Goal: Task Accomplishment & Management: Manage account settings

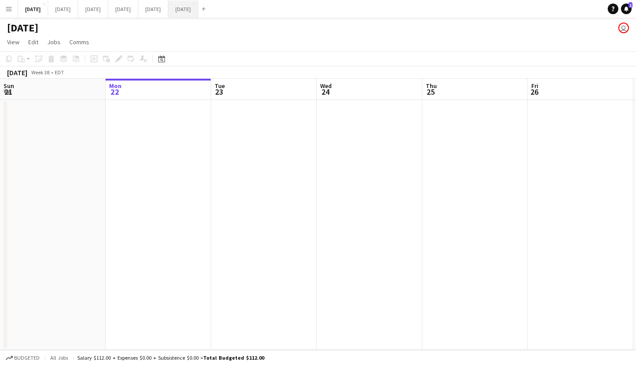
click at [198, 6] on button "[DATE] Close" at bounding box center [183, 8] width 30 height 17
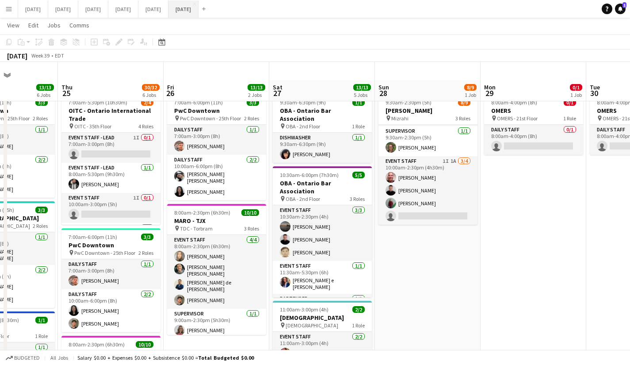
scroll to position [8, 0]
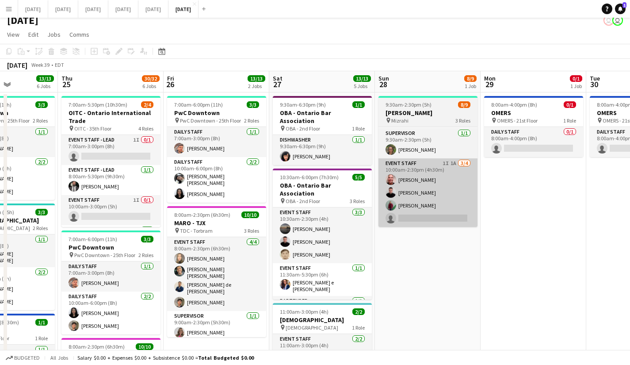
click at [458, 194] on app-card-role "Event Staff 1I 1A [DATE] 10:00am-2:30pm (4h30m) [PERSON_NAME] [PERSON_NAME] [PE…" at bounding box center [427, 192] width 99 height 69
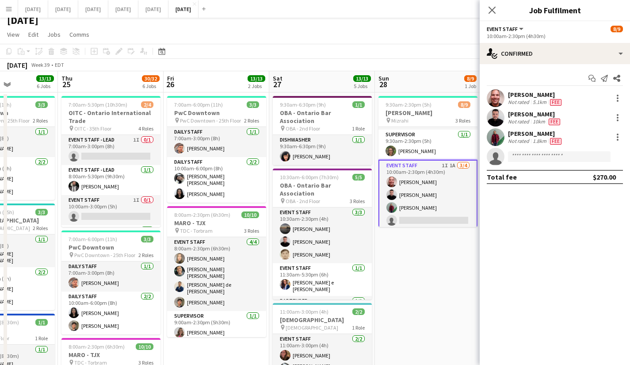
scroll to position [69, 0]
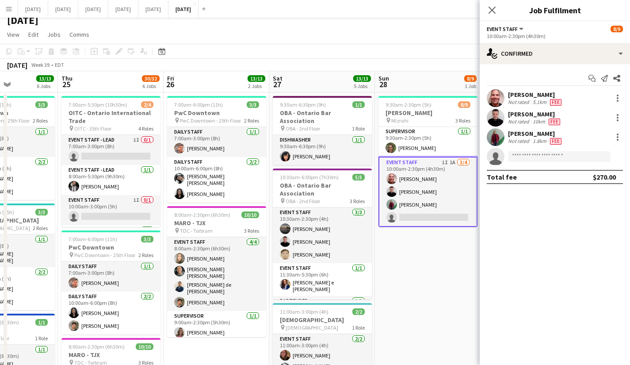
click at [6, 9] on app-icon "Menu" at bounding box center [8, 8] width 7 height 7
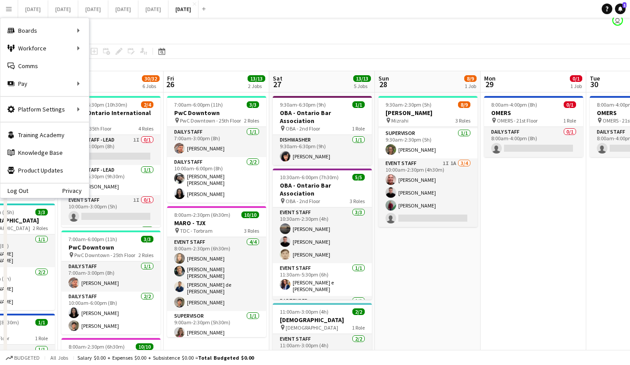
scroll to position [67, 0]
click at [80, 30] on div "Boards Boards" at bounding box center [44, 31] width 88 height 18
click at [59, 47] on div "Workforce Workforce" at bounding box center [44, 48] width 88 height 18
click at [128, 49] on link "My Workforce" at bounding box center [133, 48] width 88 height 18
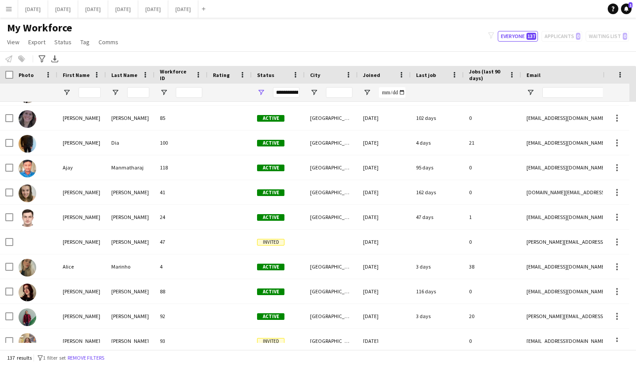
click at [25, 167] on img at bounding box center [28, 169] width 18 height 18
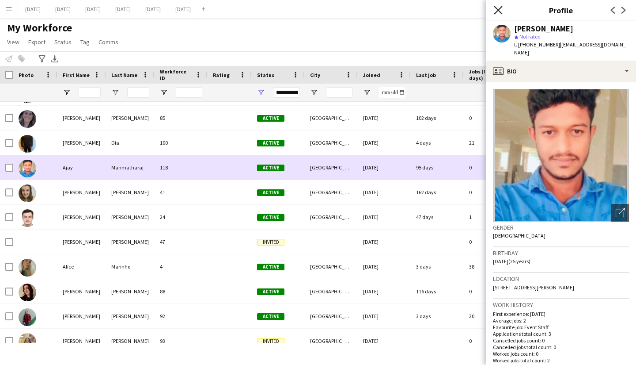
click at [499, 9] on icon at bounding box center [498, 10] width 8 height 8
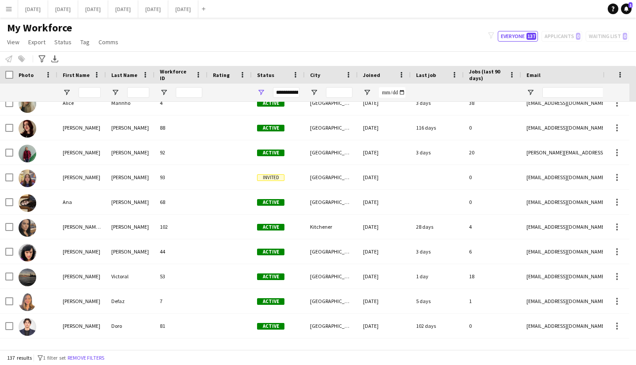
scroll to position [303, 0]
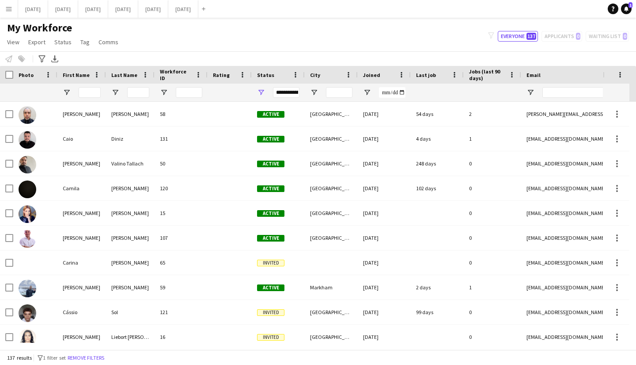
click at [86, 242] on div "[PERSON_NAME]" at bounding box center [81, 237] width 49 height 24
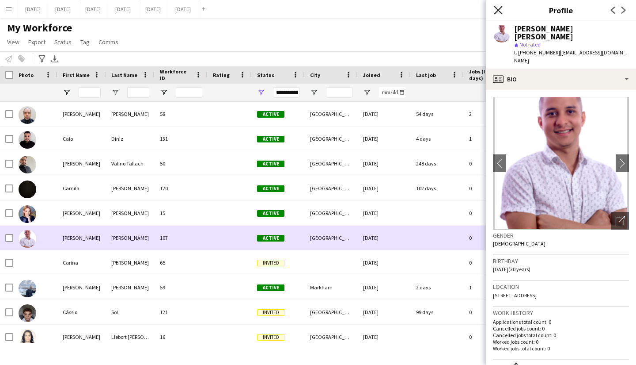
click at [499, 10] on icon "Close pop-in" at bounding box center [498, 10] width 8 height 8
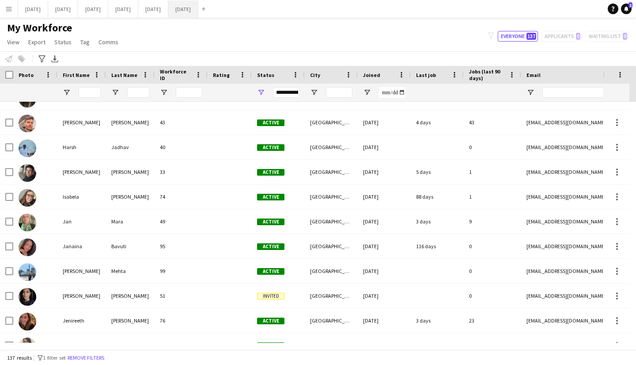
click at [198, 6] on button "[DATE] Close" at bounding box center [183, 8] width 30 height 17
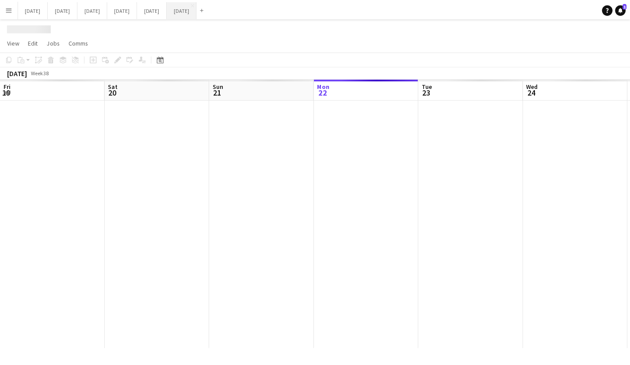
scroll to position [0, 211]
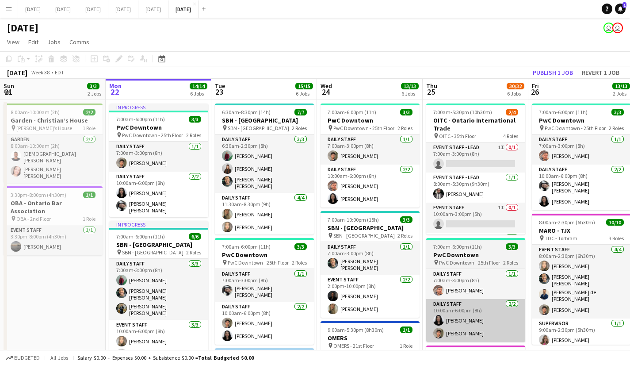
click at [498, 306] on app-card-role "Daily Staff [DATE] 10:00am-6:00pm (8h) [PERSON_NAME] Sanchetta [PERSON_NAME]" at bounding box center [475, 320] width 99 height 43
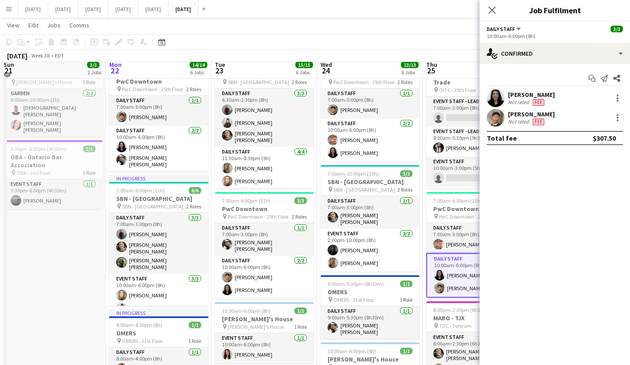
scroll to position [48, 0]
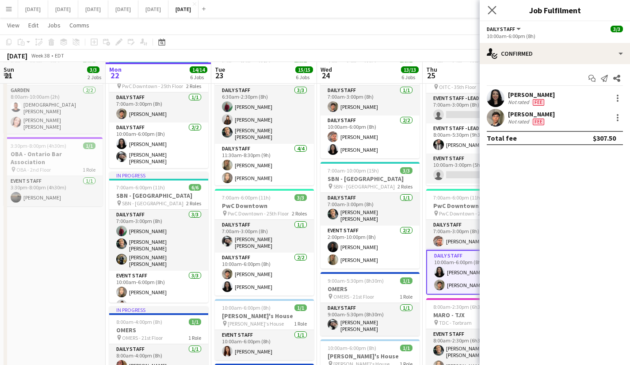
click at [490, 5] on app-icon "Close pop-in" at bounding box center [492, 10] width 13 height 13
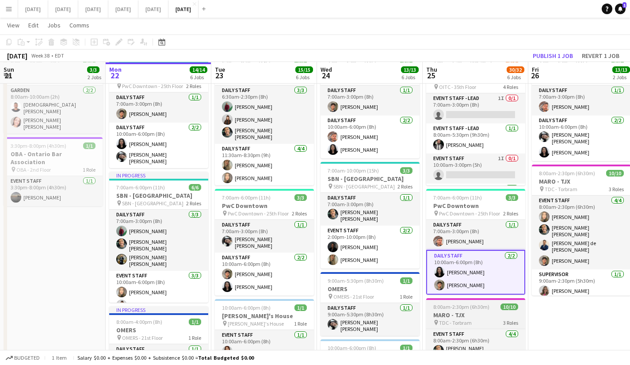
click at [484, 318] on h3 "MARO - TJX" at bounding box center [475, 315] width 99 height 8
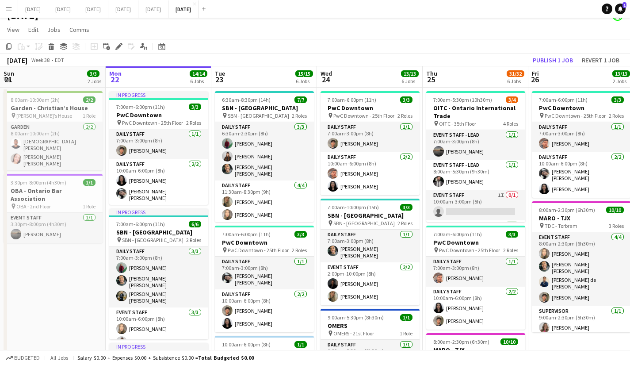
scroll to position [0, 0]
